Goal: Transaction & Acquisition: Purchase product/service

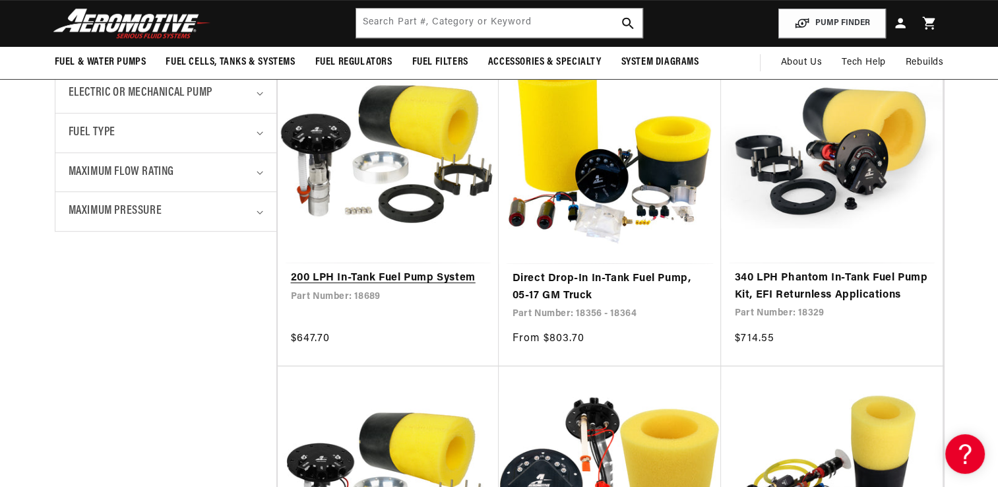
scroll to position [594, 0]
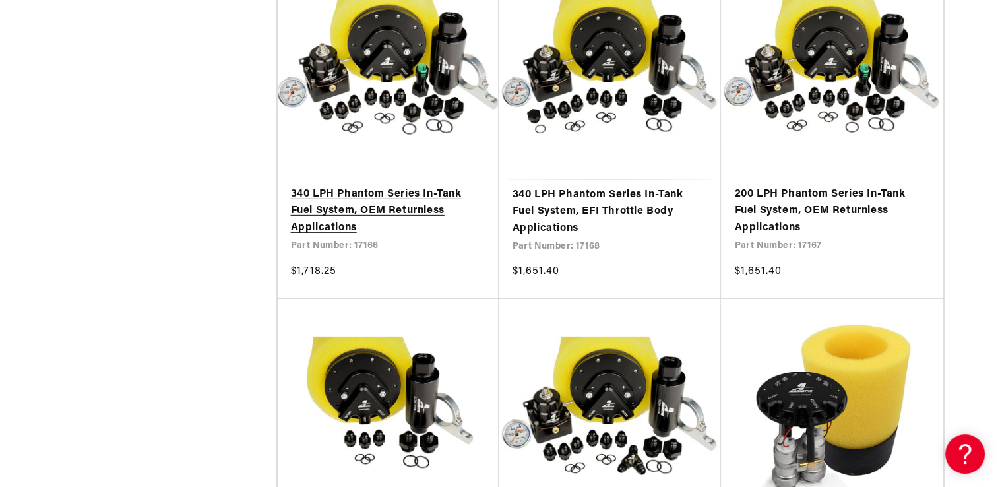
scroll to position [4023, 0]
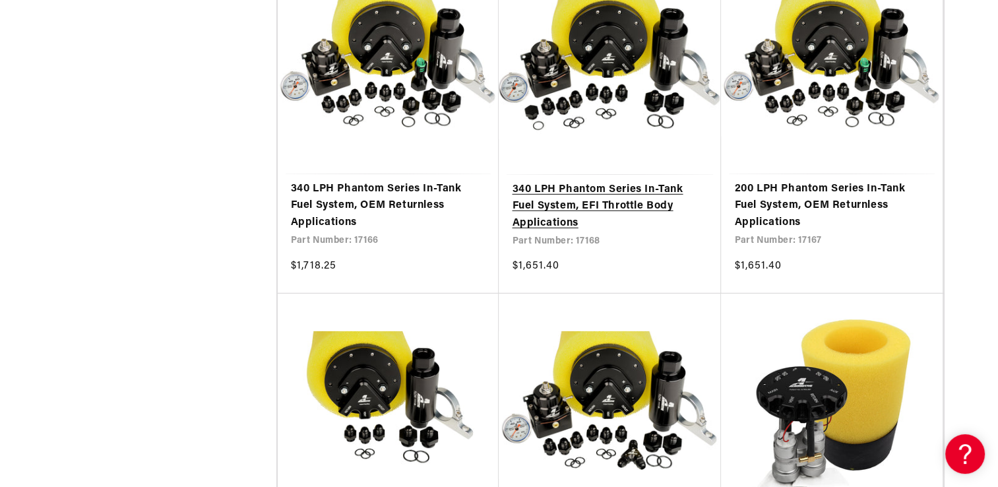
click at [559, 198] on link "340 LPH Phantom Series In-Tank Fuel System, EFI Throttle Body Applications" at bounding box center [610, 206] width 196 height 51
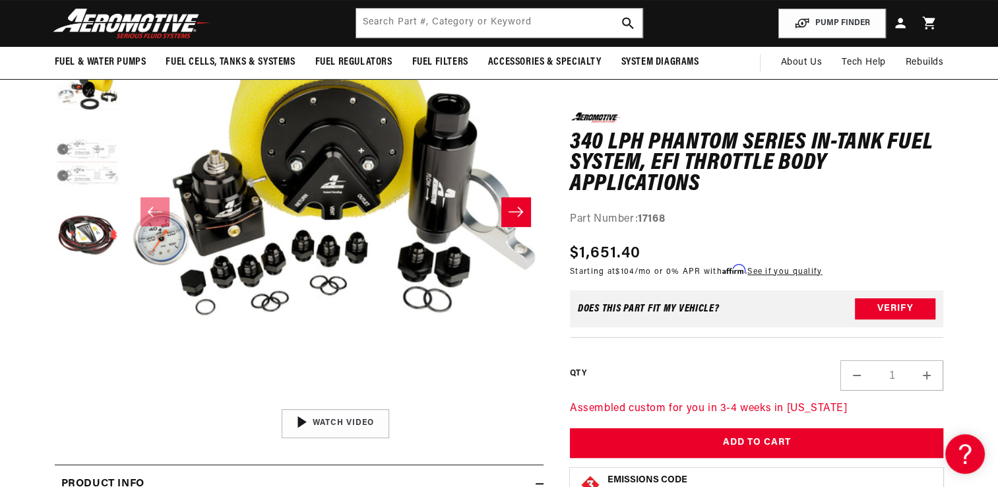
scroll to position [132, 0]
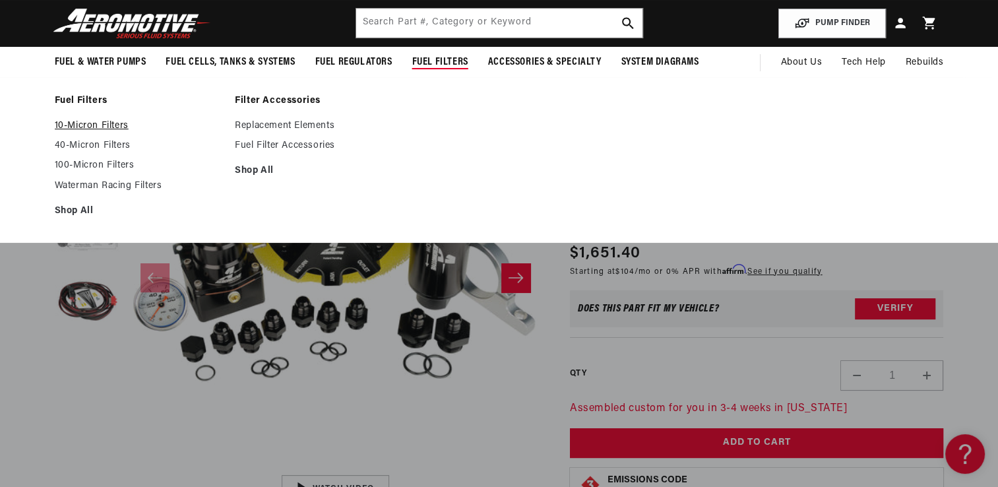
click at [113, 120] on link "10-Micron Filters" at bounding box center [139, 126] width 168 height 12
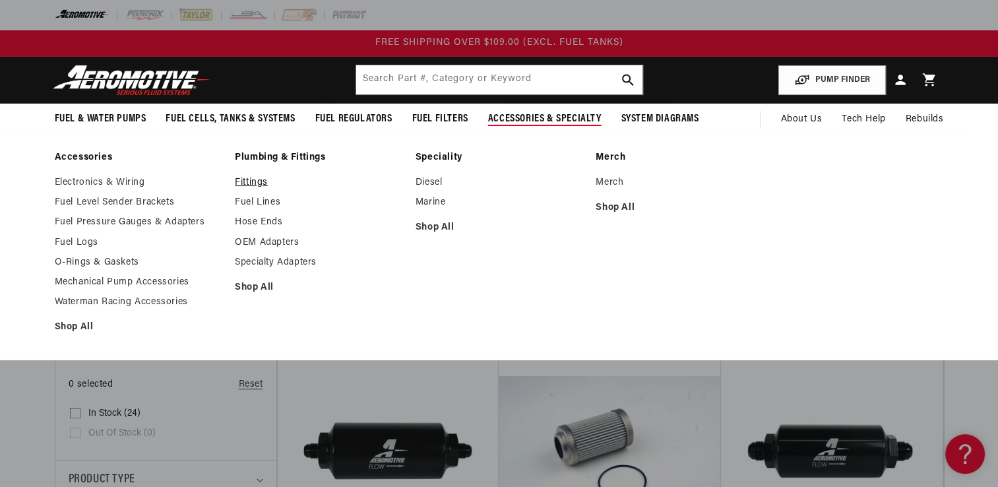
click at [255, 182] on link "Fittings" at bounding box center [319, 183] width 168 height 12
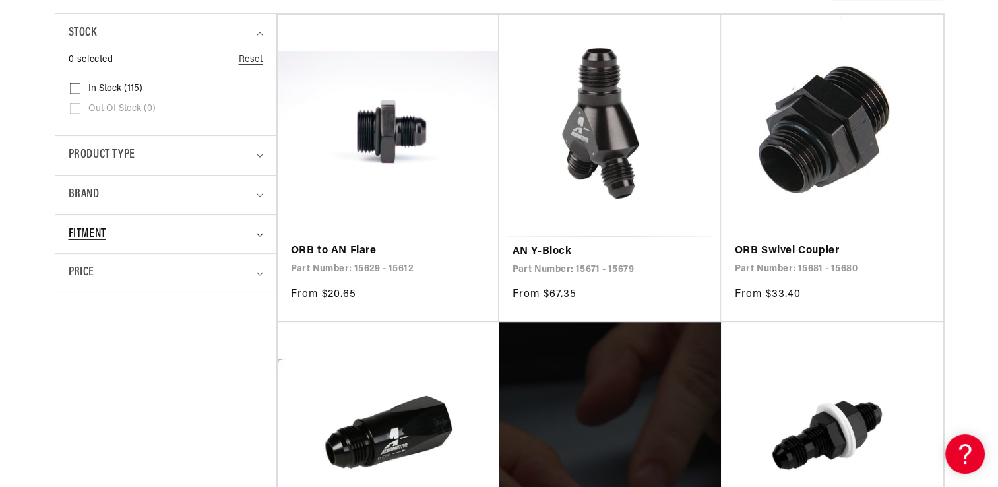
scroll to position [396, 0]
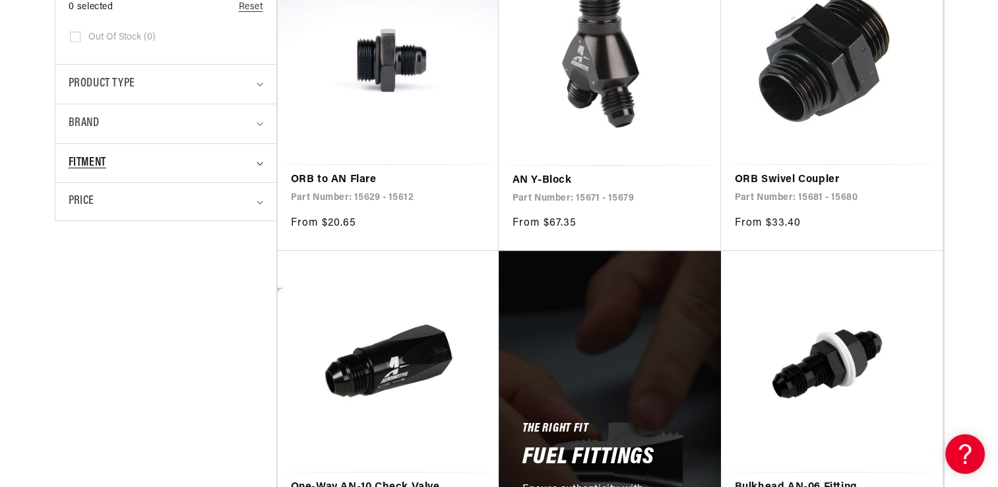
click at [256, 165] on summary "Fitment" at bounding box center [166, 163] width 195 height 39
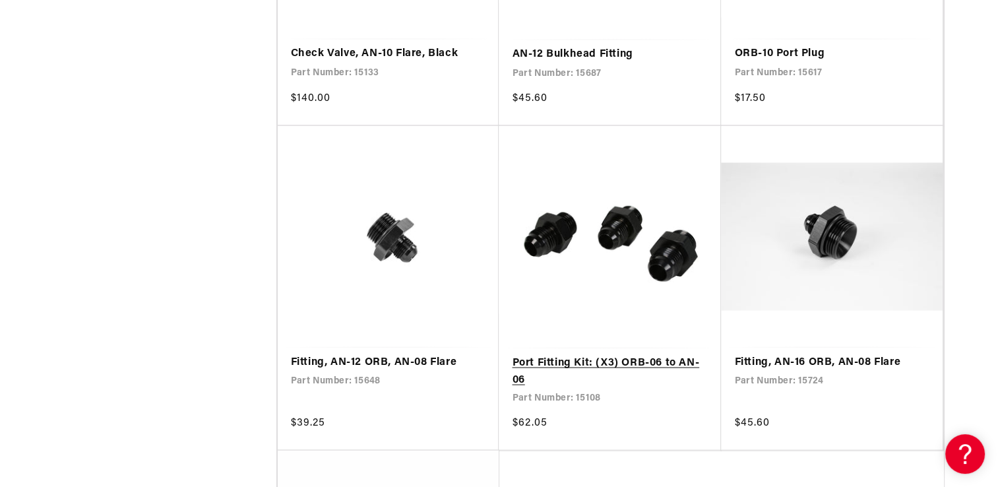
scroll to position [2440, 0]
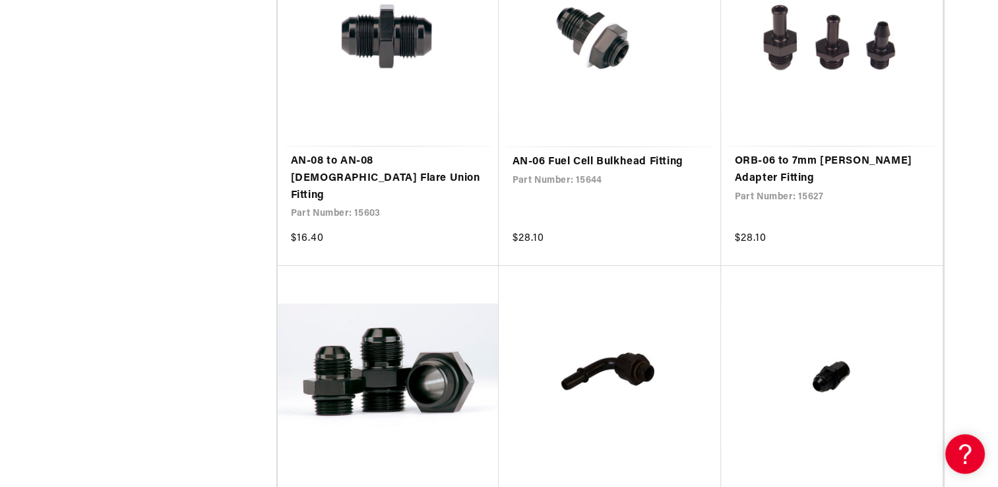
scroll to position [4670, 0]
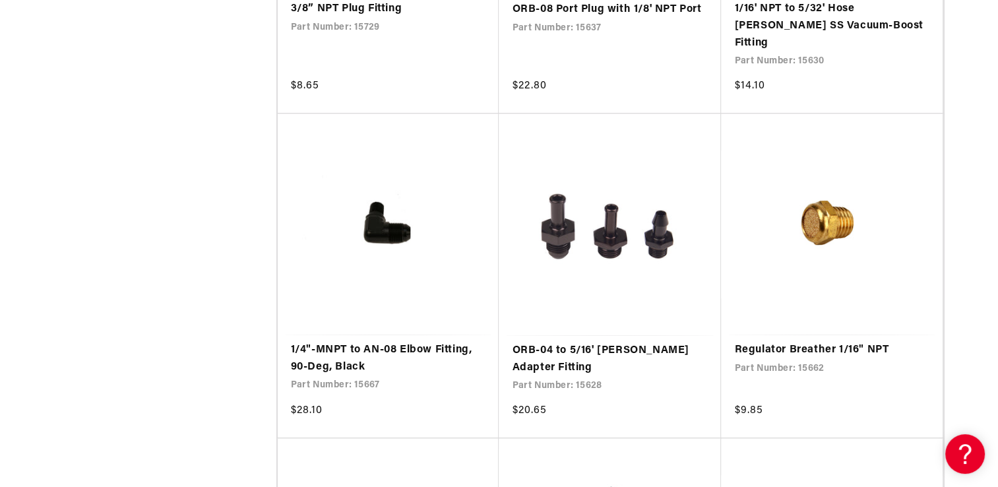
scroll to position [6225, 0]
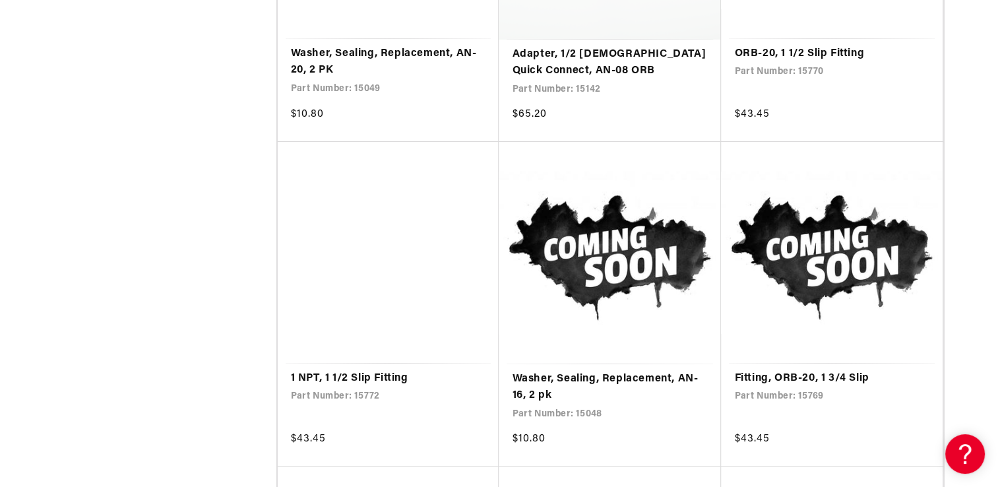
scroll to position [9486, 0]
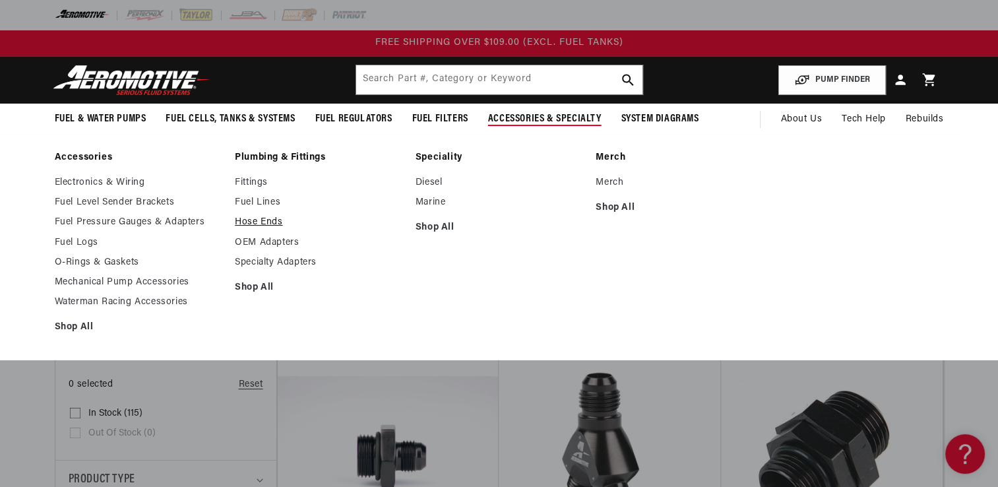
click at [262, 220] on link "Hose Ends" at bounding box center [319, 222] width 168 height 12
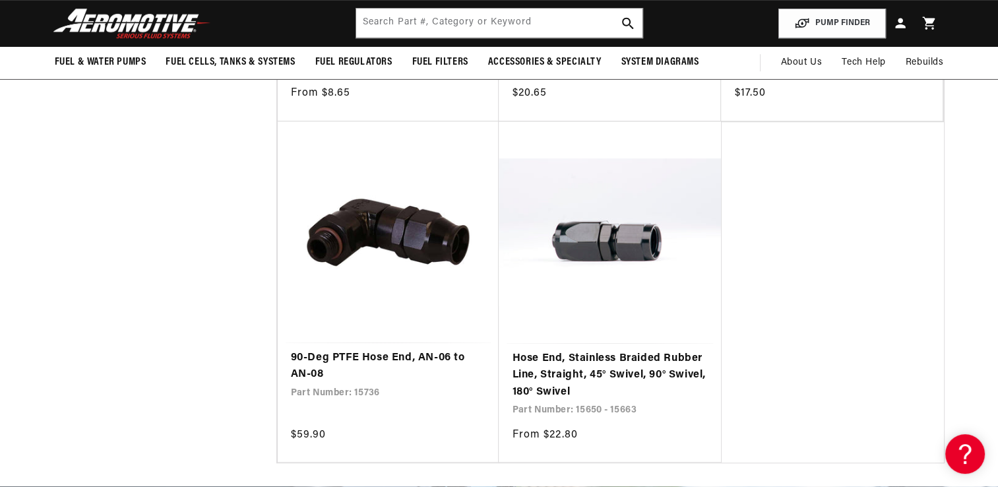
scroll to position [791, 0]
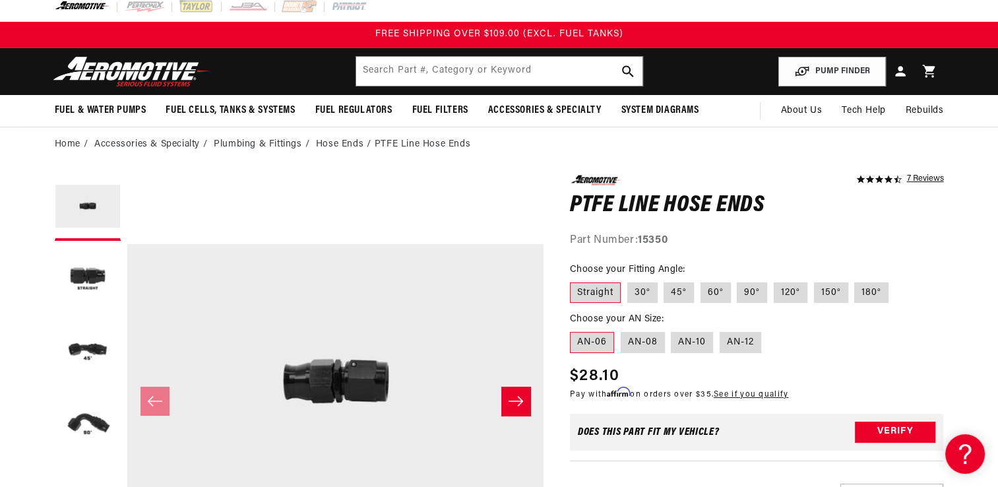
scroll to position [66, 0]
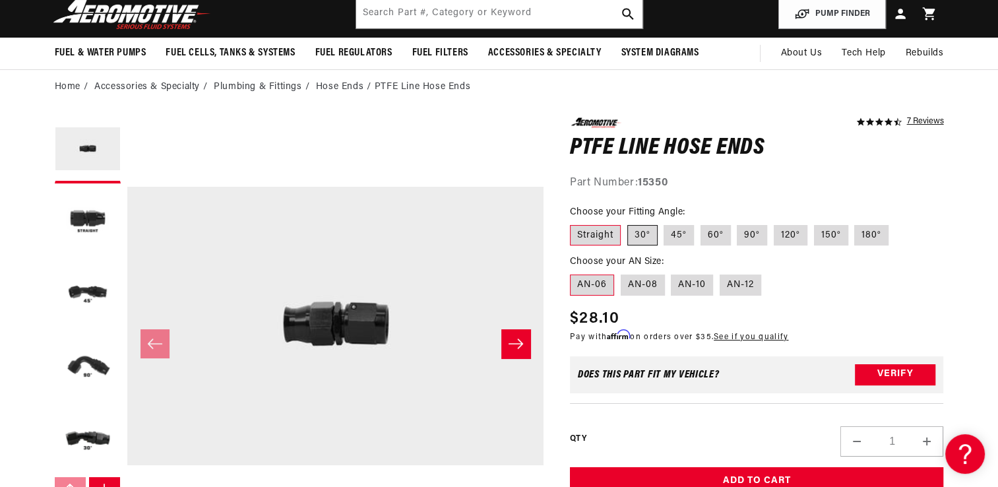
click at [646, 233] on label "30°" at bounding box center [642, 235] width 30 height 21
click at [628, 223] on input "30°" at bounding box center [627, 222] width 1 height 1
radio input "true"
click at [676, 232] on label "45°" at bounding box center [678, 235] width 30 height 21
click at [665, 223] on input "45°" at bounding box center [664, 222] width 1 height 1
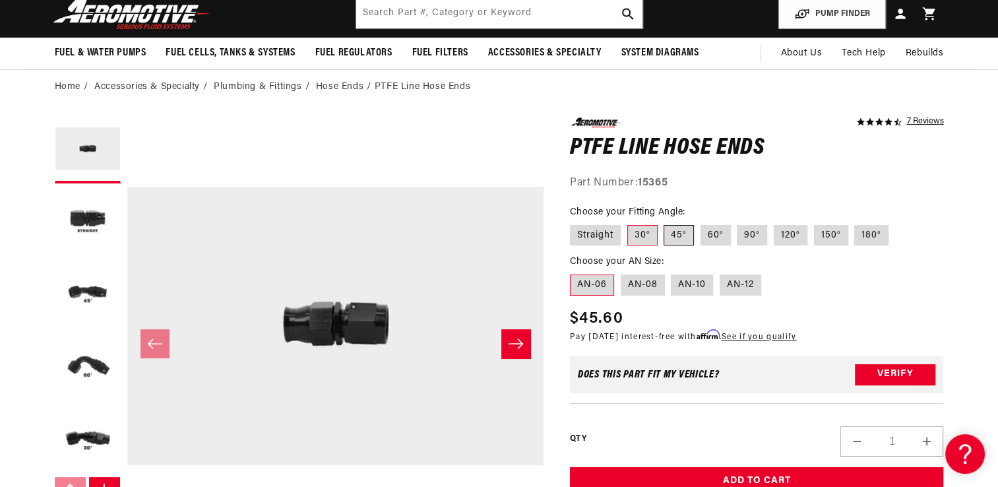
radio input "true"
click at [592, 236] on label "Straight" at bounding box center [595, 235] width 51 height 21
click at [574, 223] on input "Straight" at bounding box center [573, 222] width 1 height 1
radio input "true"
click at [639, 284] on label "AN-08" at bounding box center [643, 284] width 44 height 21
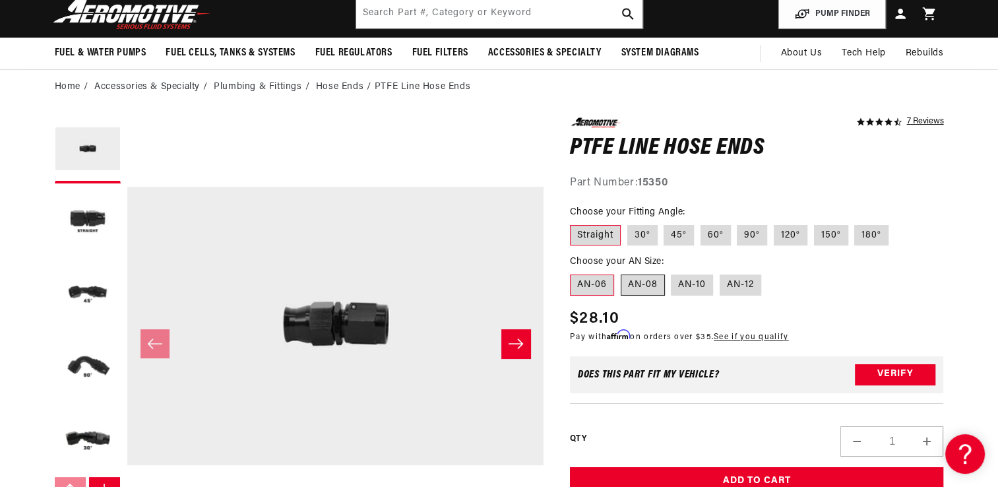
click at [621, 272] on input "AN-08" at bounding box center [621, 272] width 1 height 1
radio input "true"
click at [686, 284] on label "AN-10" at bounding box center [692, 284] width 42 height 21
click at [672, 272] on input "AN-10" at bounding box center [671, 272] width 1 height 1
radio input "true"
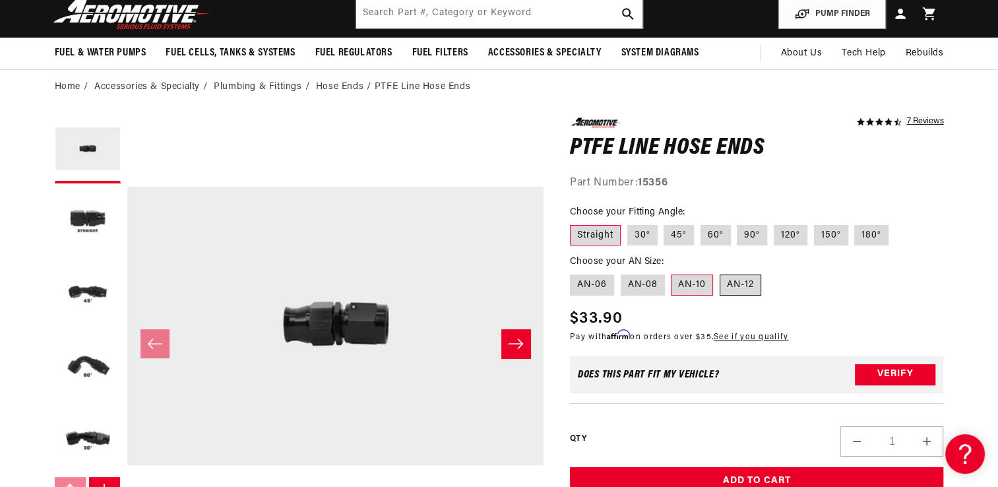
click at [741, 284] on label "AN-12" at bounding box center [741, 284] width 42 height 21
click at [720, 272] on input "AN-12" at bounding box center [720, 272] width 1 height 1
radio input "true"
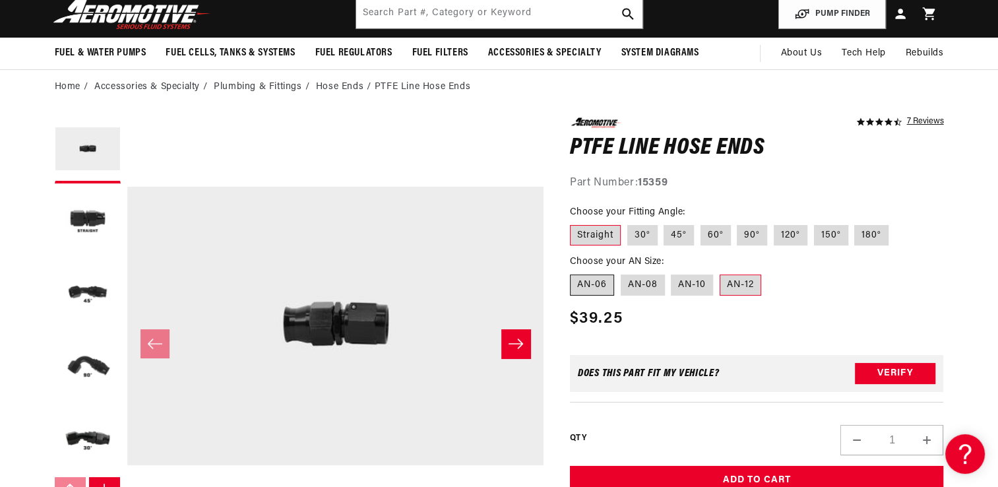
click at [587, 286] on label "AN-06" at bounding box center [592, 284] width 44 height 21
click at [574, 272] on input "AN-06" at bounding box center [573, 272] width 1 height 1
radio input "true"
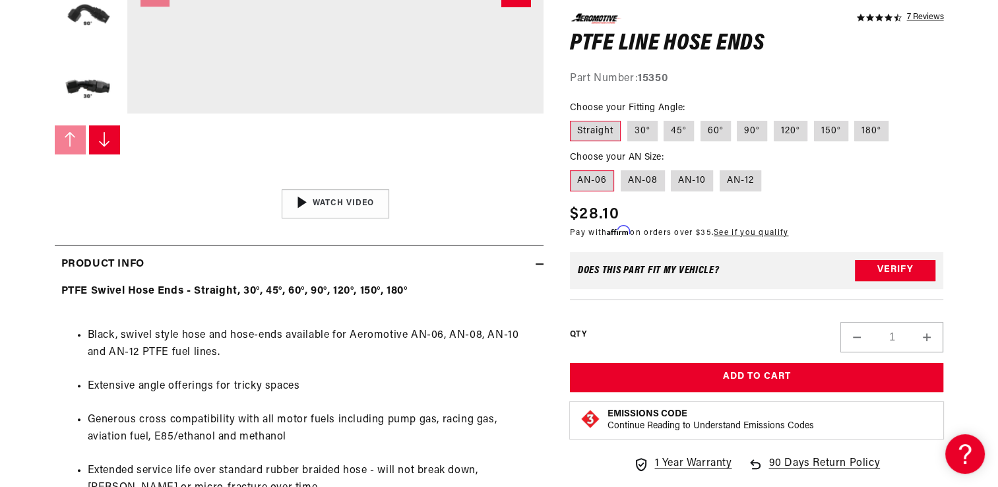
scroll to position [462, 0]
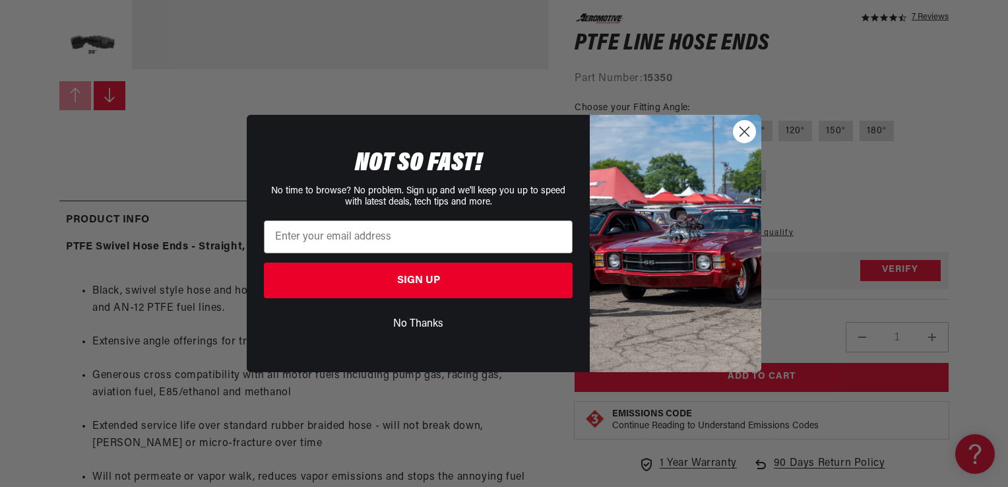
click at [740, 125] on circle "Close dialog" at bounding box center [744, 132] width 22 height 22
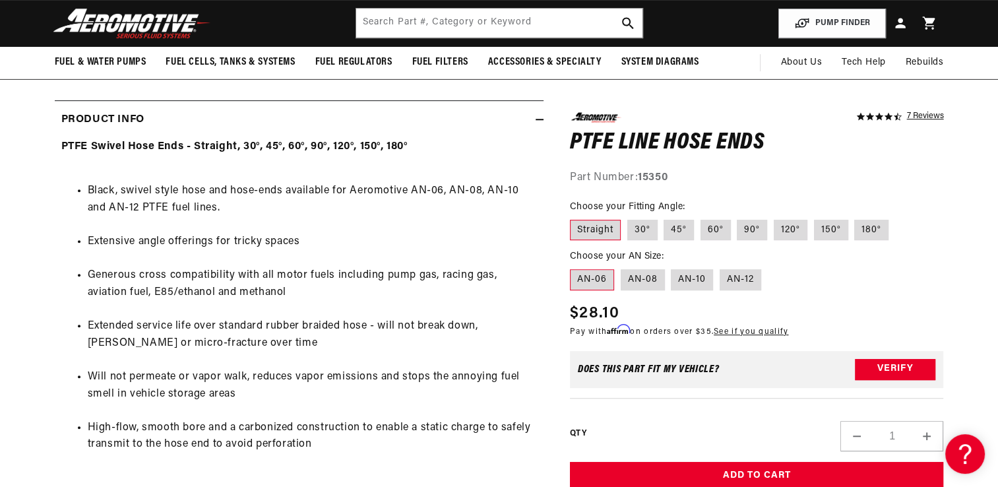
scroll to position [528, 0]
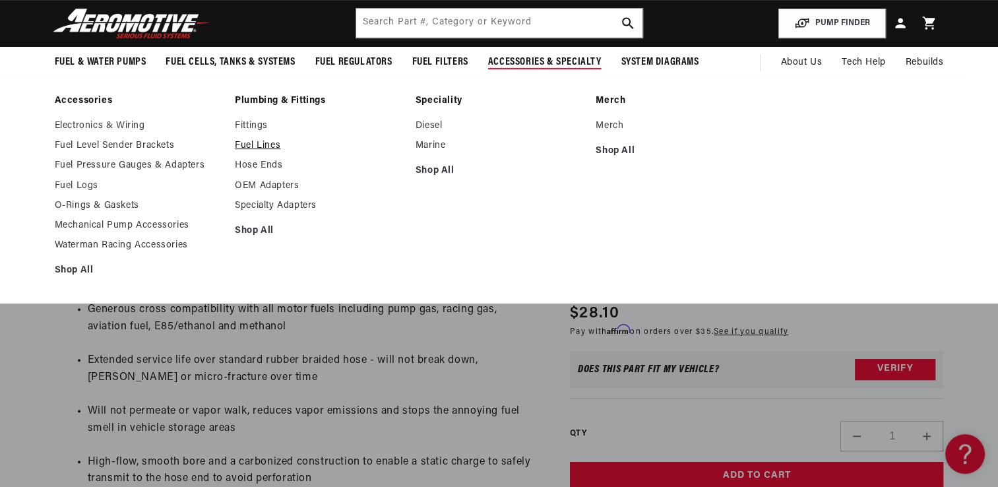
click at [269, 146] on link "Fuel Lines" at bounding box center [319, 146] width 168 height 12
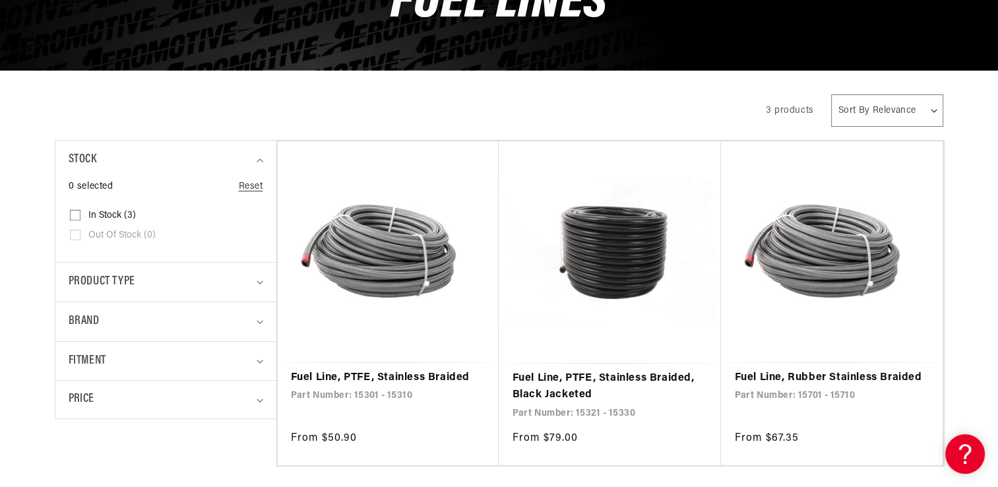
scroll to position [330, 0]
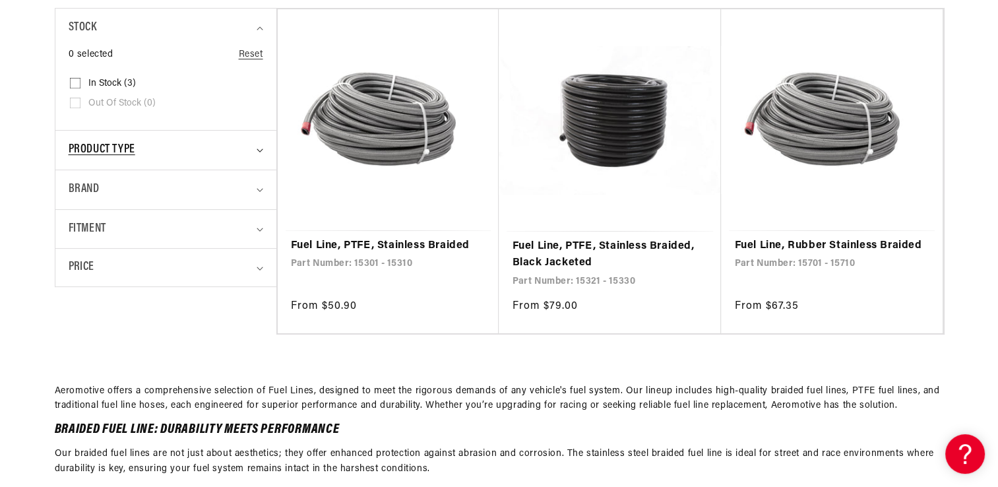
click at [259, 154] on summary "Product type" at bounding box center [166, 150] width 195 height 39
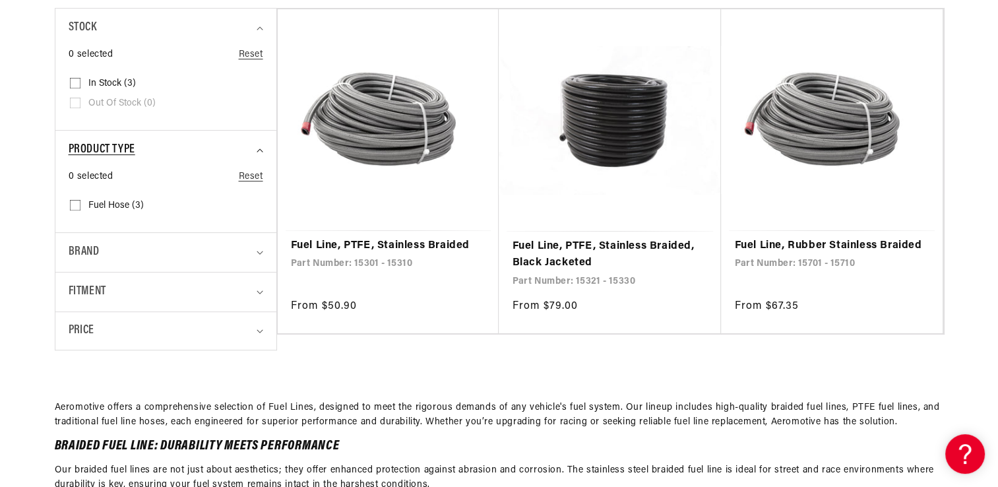
click at [259, 154] on summary "Product type" at bounding box center [166, 150] width 195 height 39
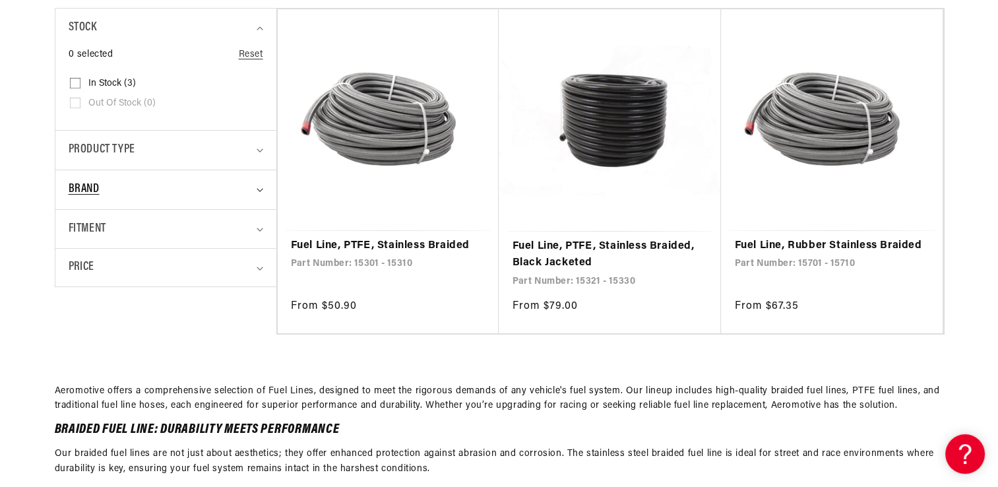
click at [257, 190] on icon "Brand (0 selected)" at bounding box center [260, 190] width 7 height 4
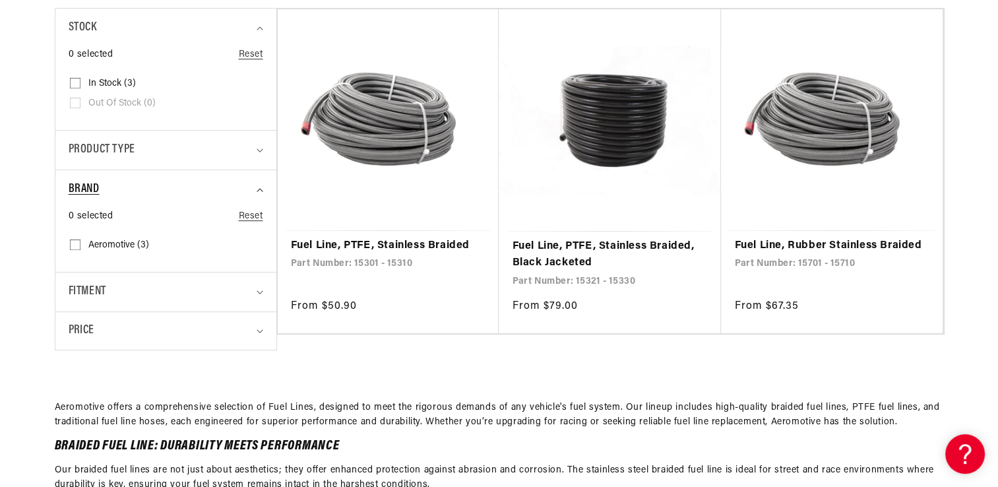
click at [257, 190] on icon "Brand (0 selected)" at bounding box center [260, 190] width 7 height 4
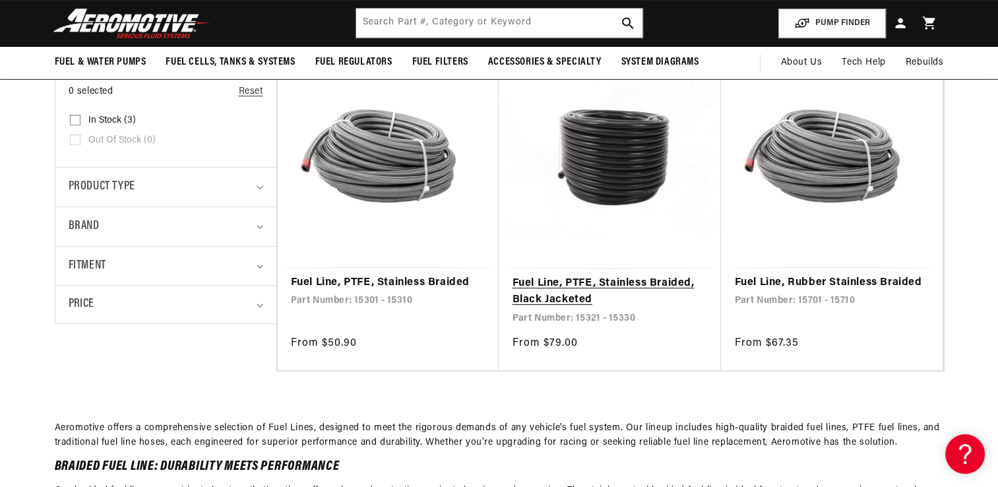
scroll to position [264, 0]
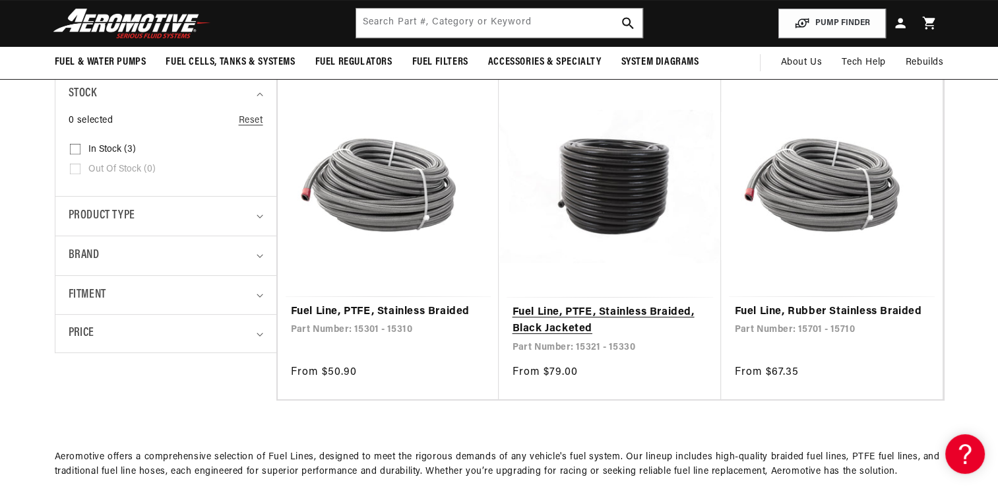
click at [604, 315] on link "Fuel Line, PTFE, Stainless Braided, Black Jacketed" at bounding box center [610, 321] width 196 height 34
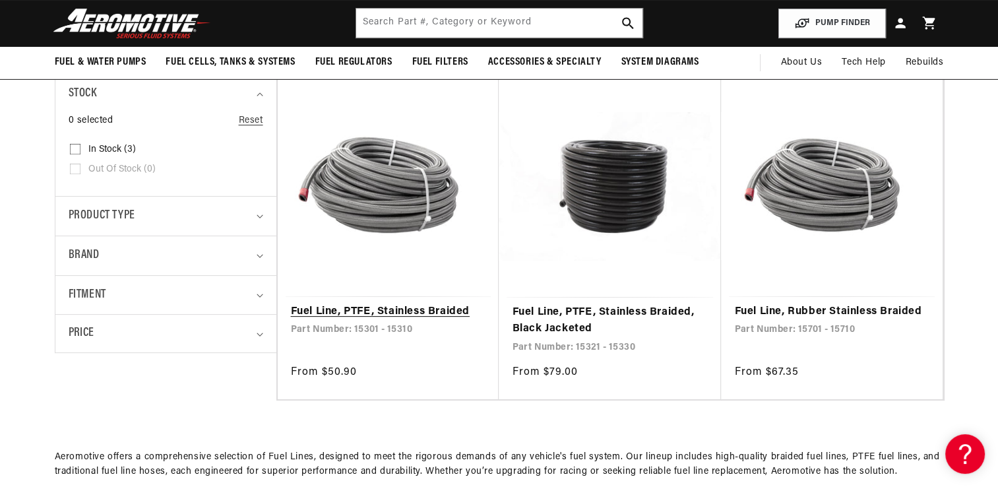
click at [371, 313] on link "Fuel Line, PTFE, Stainless Braided" at bounding box center [388, 311] width 195 height 17
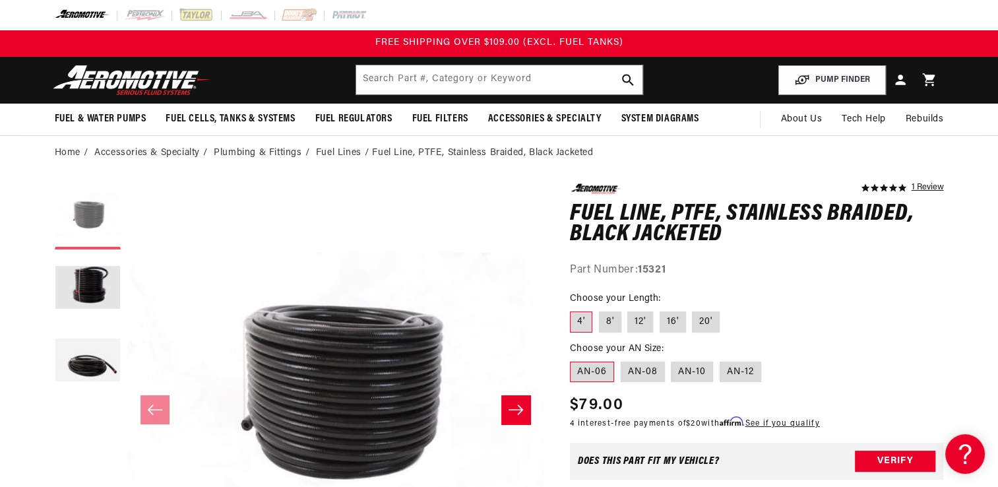
click at [98, 214] on button "Load image 1 in gallery view" at bounding box center [88, 216] width 66 height 66
click at [86, 359] on button "Load image 3 in gallery view" at bounding box center [88, 361] width 66 height 66
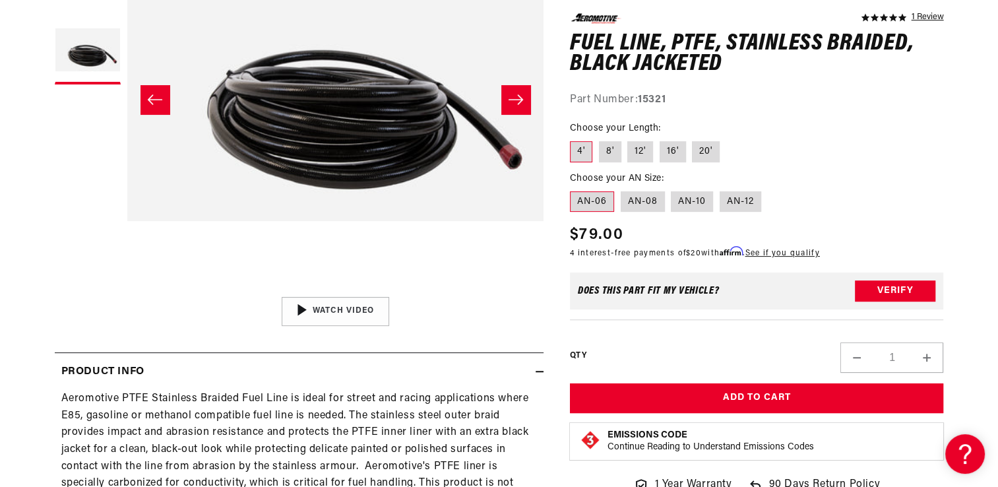
scroll to position [396, 0]
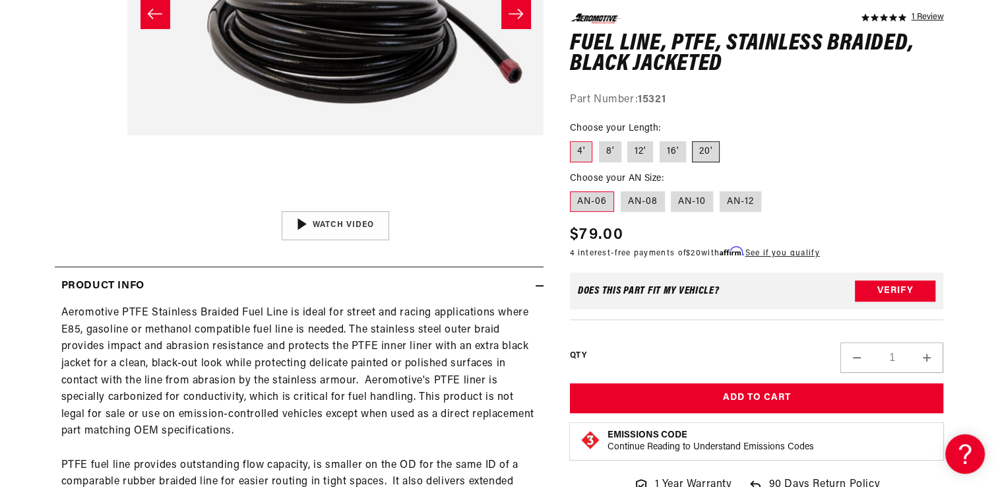
click at [702, 146] on label "20'" at bounding box center [706, 151] width 28 height 21
click at [693, 139] on input "20'" at bounding box center [692, 138] width 1 height 1
radio input "true"
click at [668, 146] on label "16'" at bounding box center [672, 151] width 26 height 21
click at [660, 139] on input "16'" at bounding box center [659, 138] width 1 height 1
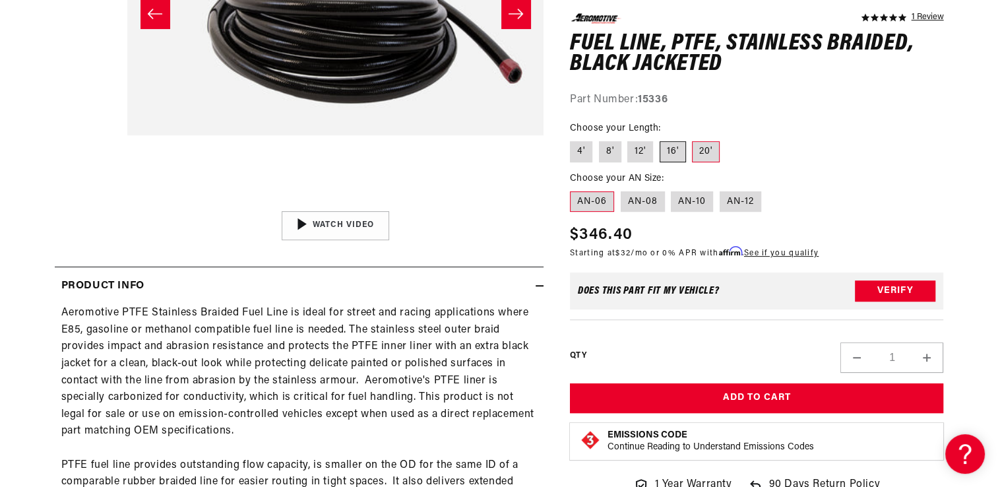
radio input "true"
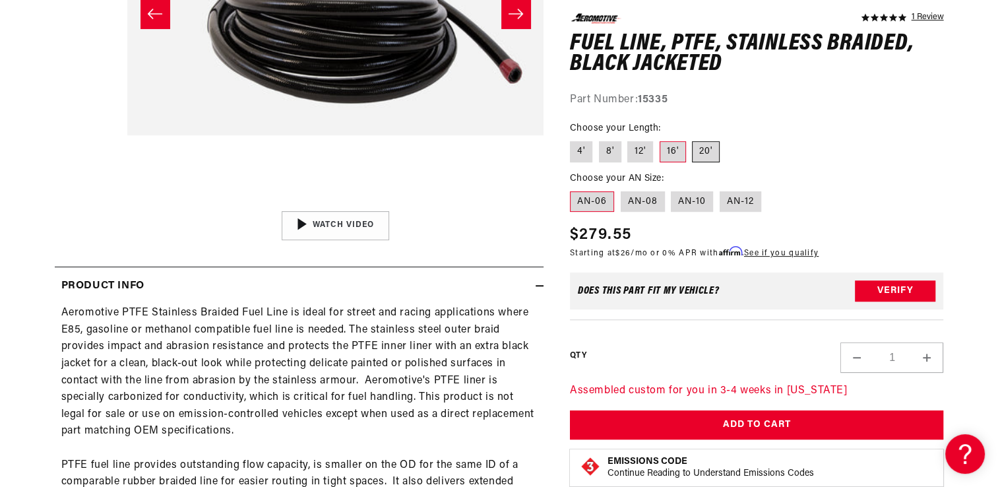
click at [699, 146] on label "20'" at bounding box center [706, 151] width 28 height 21
click at [693, 139] on input "20'" at bounding box center [692, 138] width 1 height 1
radio input "true"
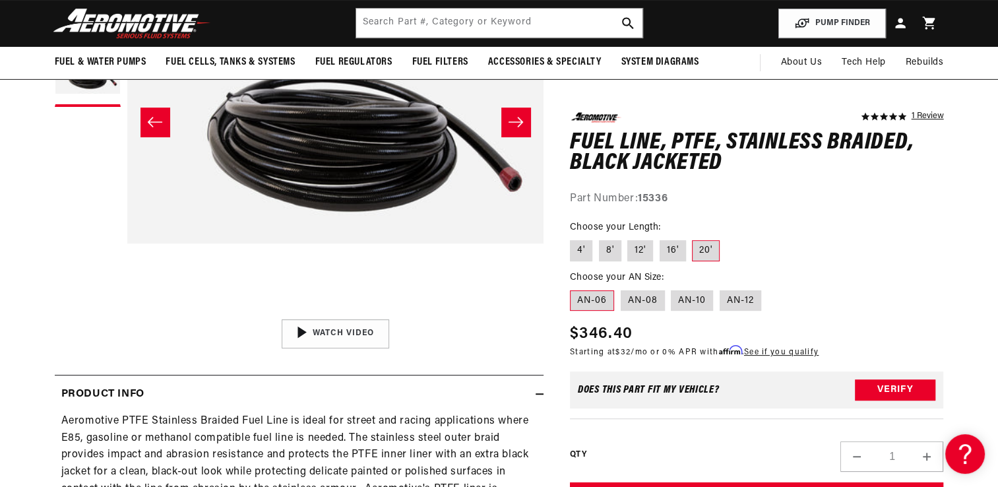
scroll to position [198, 0]
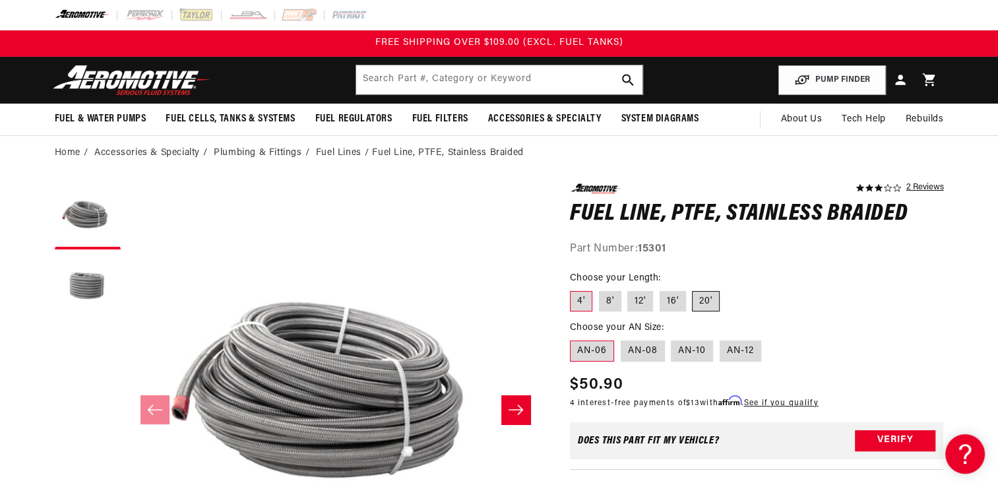
click at [702, 292] on label "20'" at bounding box center [706, 301] width 28 height 21
click at [693, 289] on input "20'" at bounding box center [692, 288] width 1 height 1
radio input "true"
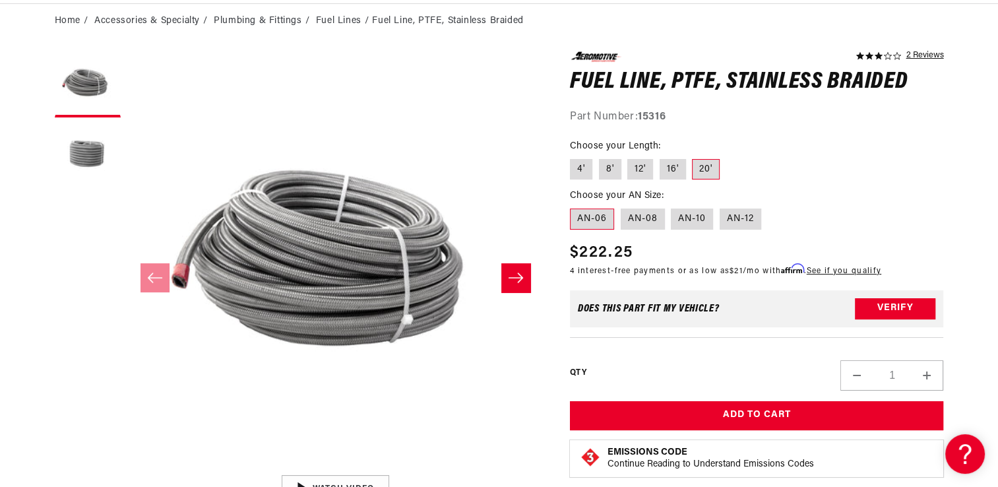
click at [520, 277] on icon "Slide right" at bounding box center [515, 277] width 15 height 10
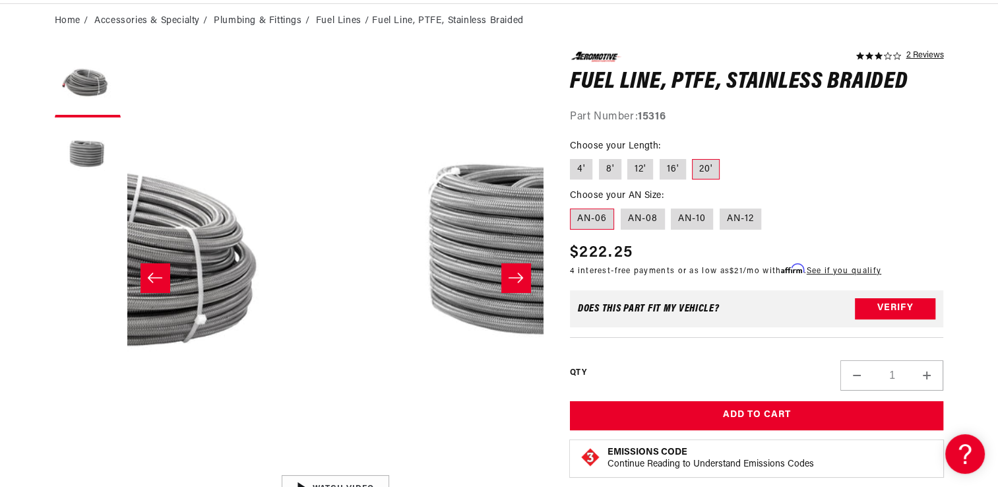
scroll to position [0, 416]
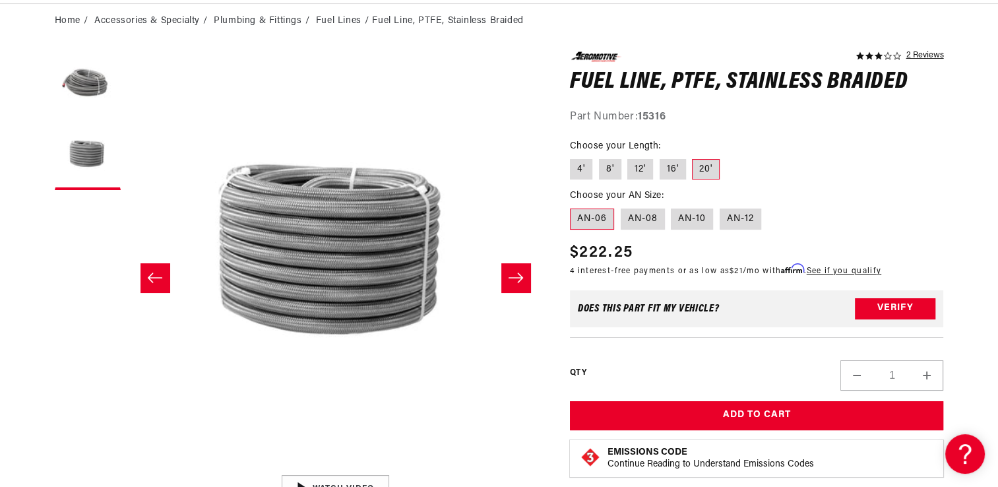
click at [520, 277] on icon "Slide right" at bounding box center [515, 277] width 15 height 10
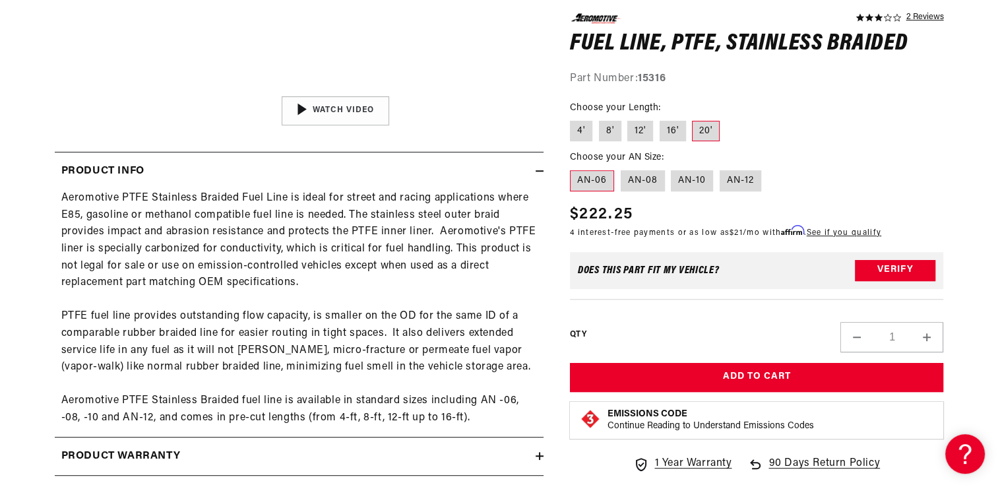
scroll to position [528, 0]
